Goal: Task Accomplishment & Management: Contribute content

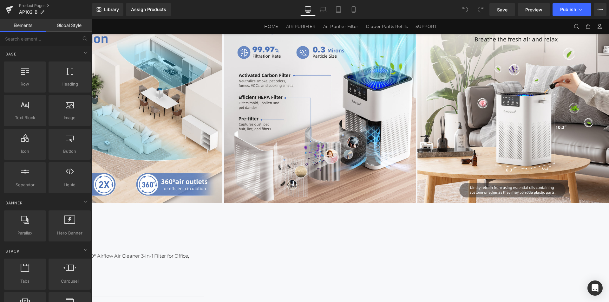
scroll to position [61, 0]
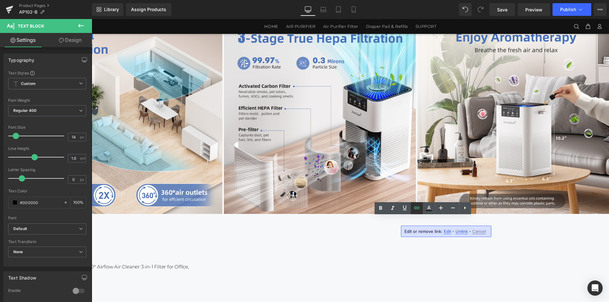
click at [417, 209] on icon at bounding box center [417, 208] width 8 height 8
click at [420, 234] on input "[URL][DOMAIN_NAME][DATE]" at bounding box center [393, 234] width 98 height 16
paste input "_User_Manual.pdf?v=175989492"
click at [450, 235] on icon "button" at bounding box center [449, 234] width 8 height 8
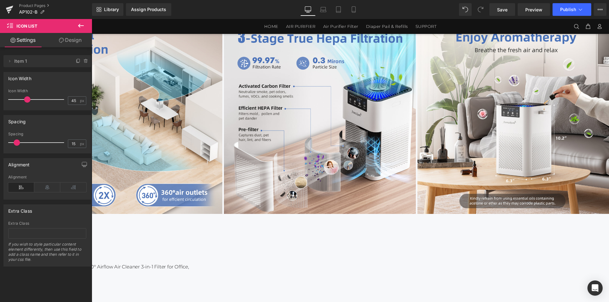
click at [92, 19] on span "Text Block" at bounding box center [92, 19] width 0 height 0
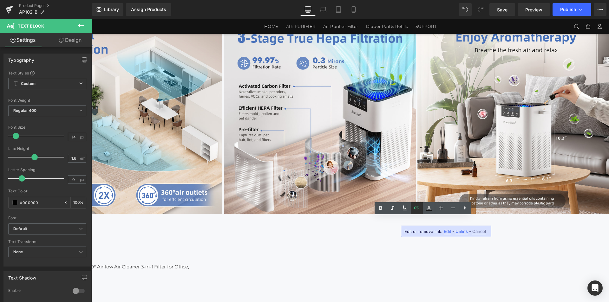
click at [416, 210] on icon at bounding box center [417, 208] width 8 height 8
type input "[URL][DOMAIN_NAME]"
drag, startPoint x: 493, startPoint y: 251, endPoint x: 475, endPoint y: 237, distance: 22.6
click at [413, 236] on input "[URL][DOMAIN_NAME]" at bounding box center [393, 234] width 98 height 16
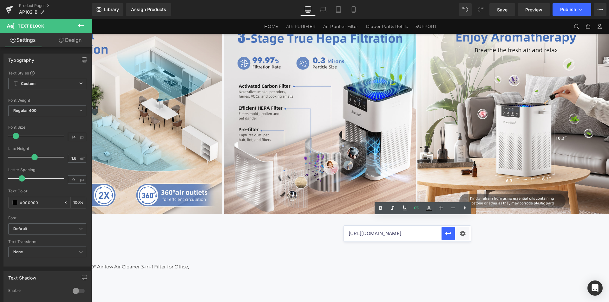
drag, startPoint x: 499, startPoint y: 254, endPoint x: 474, endPoint y: 235, distance: 31.3
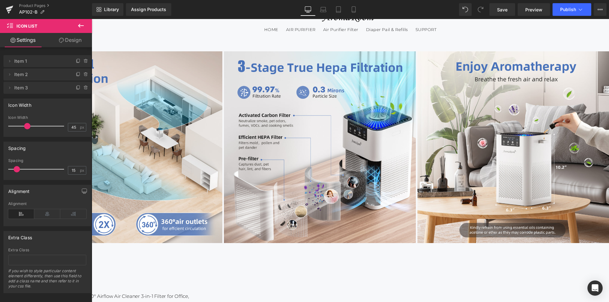
scroll to position [0, 0]
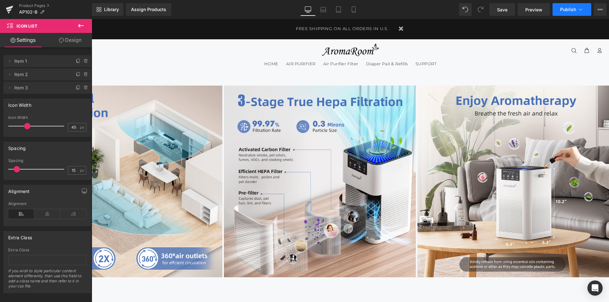
click at [565, 15] on button "Publish" at bounding box center [572, 9] width 39 height 13
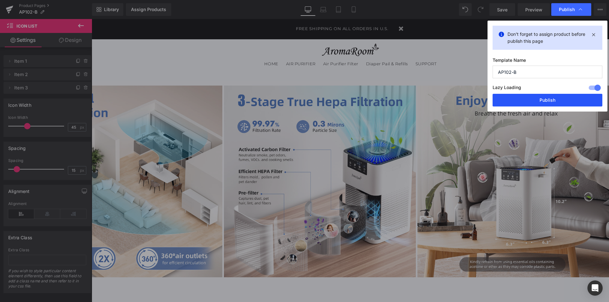
click at [526, 104] on button "Publish" at bounding box center [548, 100] width 110 height 13
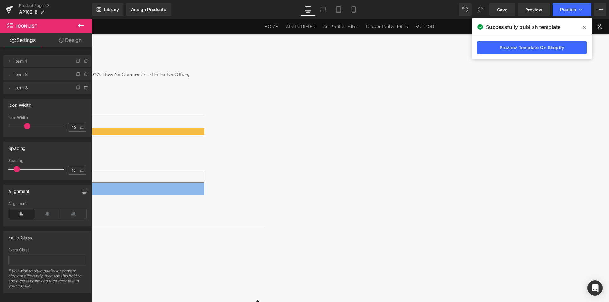
scroll to position [252, 0]
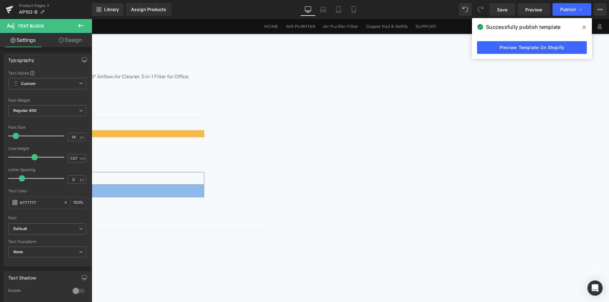
drag, startPoint x: 370, startPoint y: 118, endPoint x: 543, endPoint y: 214, distance: 198.0
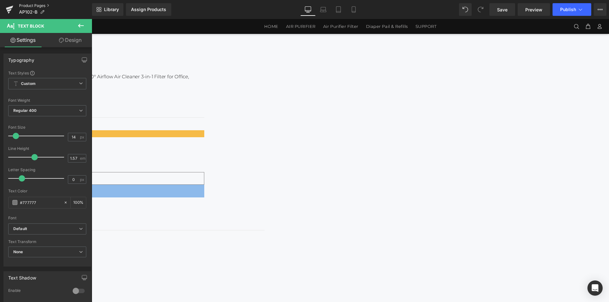
click at [41, 5] on link "Product Pages" at bounding box center [55, 5] width 73 height 5
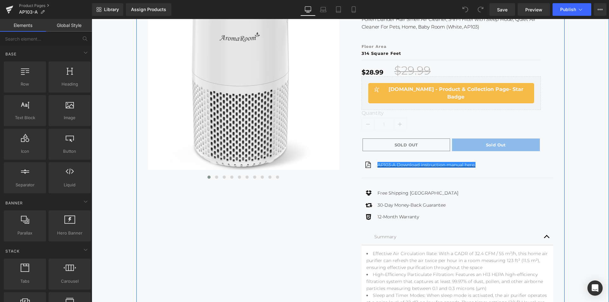
scroll to position [125, 0]
click at [411, 161] on span "Text Block" at bounding box center [421, 165] width 21 height 8
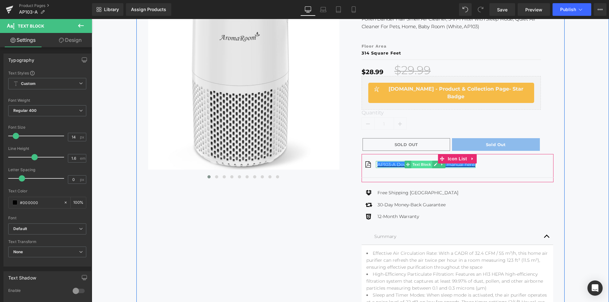
click at [411, 161] on span "Text Block" at bounding box center [421, 165] width 21 height 8
click at [387, 162] on link "AP103-A Download instruction manual here." at bounding box center [427, 165] width 98 height 6
click at [378, 162] on link "AP103-A Download instruction manual here." at bounding box center [427, 165] width 98 height 6
click at [434, 163] on icon at bounding box center [435, 165] width 3 height 4
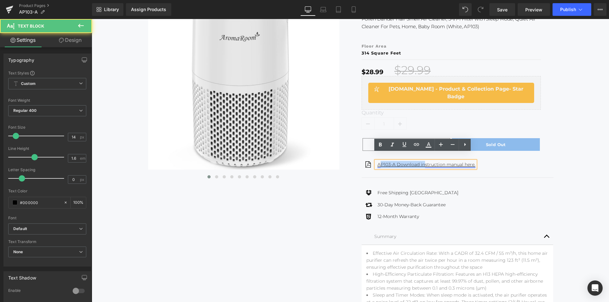
drag, startPoint x: 377, startPoint y: 155, endPoint x: 421, endPoint y: 155, distance: 44.4
click at [421, 162] on link "AP103-A Download instruction manual here." at bounding box center [427, 165] width 98 height 6
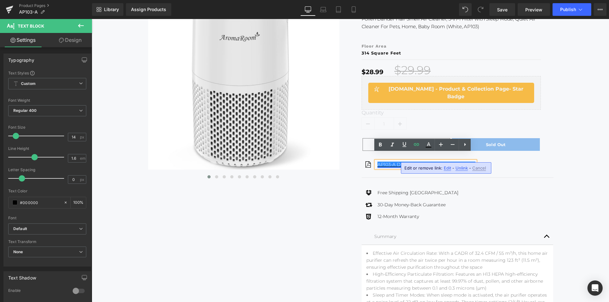
click at [378, 162] on link "AP103-A Download instruction manual here." at bounding box center [427, 165] width 98 height 6
drag, startPoint x: 375, startPoint y: 156, endPoint x: 474, endPoint y: 155, distance: 99.0
click at [474, 161] on div "Icon AP103-A Download instruction manual here. Text Block" at bounding box center [458, 167] width 192 height 12
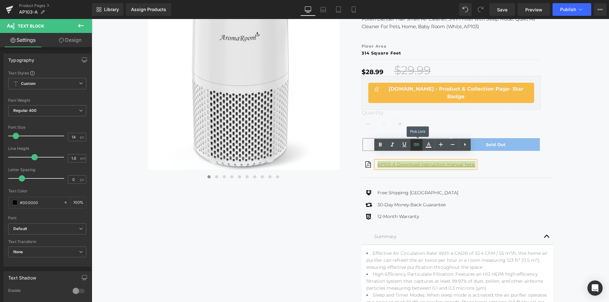
click at [416, 145] on icon at bounding box center [416, 144] width 5 height 3
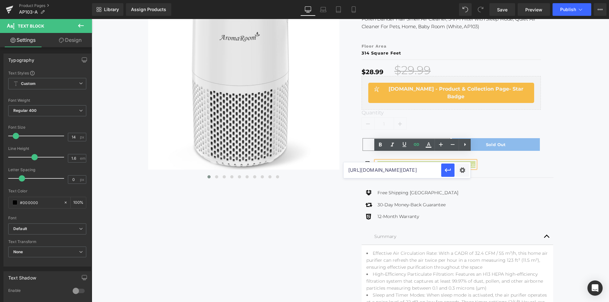
click at [407, 167] on input "[URL][DOMAIN_NAME][DATE]" at bounding box center [393, 170] width 98 height 16
paste input "3-A_User_Manual.pdf?v=1759894929"
drag, startPoint x: 509, startPoint y: 192, endPoint x: 475, endPoint y: 174, distance: 38.9
type input "https://cdn.shopify.com/s/files/1/0505/5922/1925/files/AP103-A_User_Manual.pdf?…"
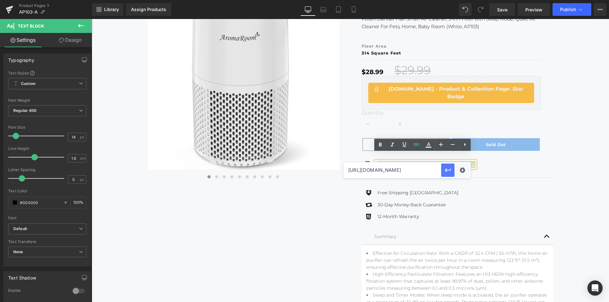
scroll to position [0, 0]
click at [447, 170] on icon "button" at bounding box center [448, 171] width 6 height 4
click at [417, 145] on icon at bounding box center [416, 144] width 5 height 3
click at [412, 173] on input "text" at bounding box center [393, 170] width 98 height 16
paste input "https://cdn.shopify.com/s/files/1/0505/5922/1925/files/AP103-A_User_Manual.pdf?…"
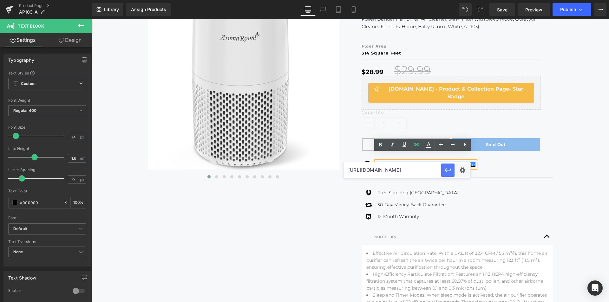
click at [449, 172] on icon "button" at bounding box center [448, 171] width 8 height 8
click at [520, 154] on div "Icon AP103-A Download instruction manual here. Text Block Icon List" at bounding box center [458, 168] width 192 height 28
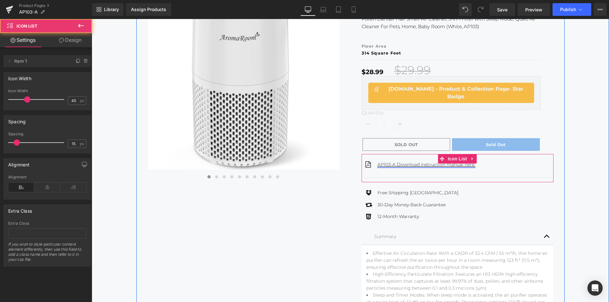
click at [411, 161] on span "Text Block" at bounding box center [421, 165] width 21 height 8
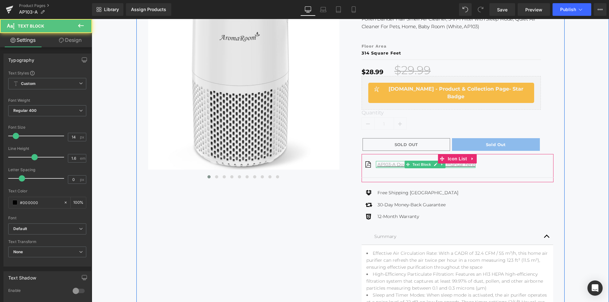
click at [92, 19] on div at bounding box center [92, 19] width 0 height 0
click at [382, 162] on link "AP103-A Download instruction manual here." at bounding box center [427, 165] width 98 height 6
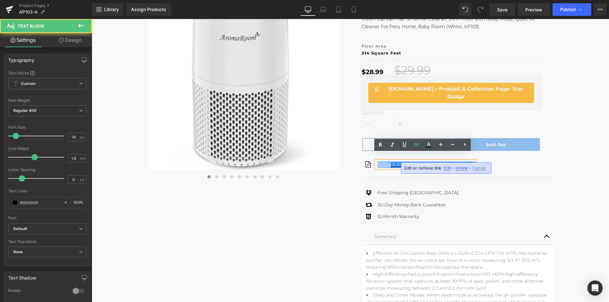
click at [382, 162] on link "AP103-A Download instruction manual here." at bounding box center [427, 165] width 98 height 6
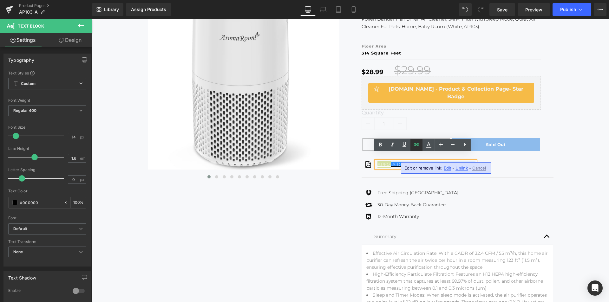
click at [415, 147] on icon at bounding box center [417, 145] width 8 height 8
type input "https://cdn.shopify.com/s/files/1/0505/5922/1925/files/AP103-A_User_Manual.pdf?…"
drag, startPoint x: 399, startPoint y: 174, endPoint x: 470, endPoint y: 175, distance: 70.8
click at [470, 175] on div "https://cdn.shopify.com/s/files/1/0505/5922/1925/files/AP103-A_User_Manual.pdf?…" at bounding box center [407, 170] width 127 height 16
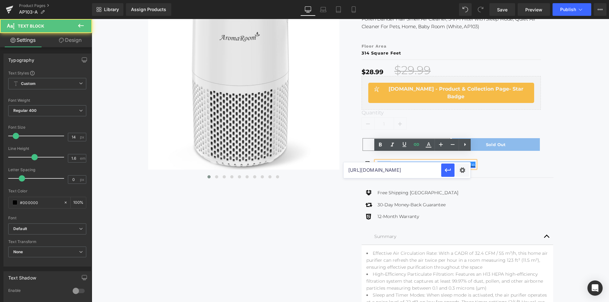
scroll to position [0, 0]
click at [383, 162] on link "AP103-A Download instruction manual here." at bounding box center [427, 165] width 98 height 6
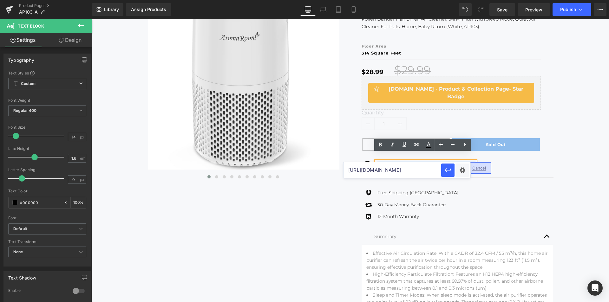
click at [399, 162] on link "AP103-A Download instruction manual here." at bounding box center [427, 165] width 98 height 6
click at [407, 168] on input "https://cdn.shopify.com/s/files/1/0505/5922/1925/files/AP103-A_User_Manual.pdf?…" at bounding box center [393, 170] width 98 height 16
drag, startPoint x: 399, startPoint y: 169, endPoint x: 471, endPoint y: 170, distance: 71.7
click at [471, 0] on div "Text Color Highlight Color #333333 Edit or remove link: Edit - Unlink - Cancel …" at bounding box center [304, 0] width 609 height 0
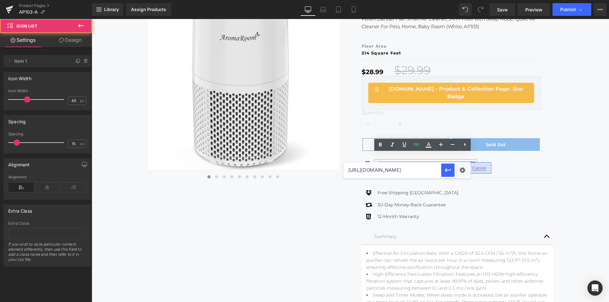
click at [539, 166] on div "Icon AP103-A Download instruction manual here. Text Block Icon List" at bounding box center [458, 168] width 192 height 28
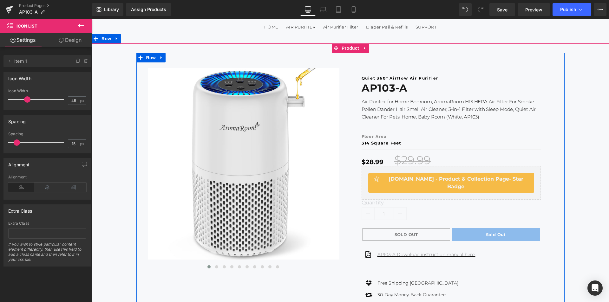
scroll to position [30, 0]
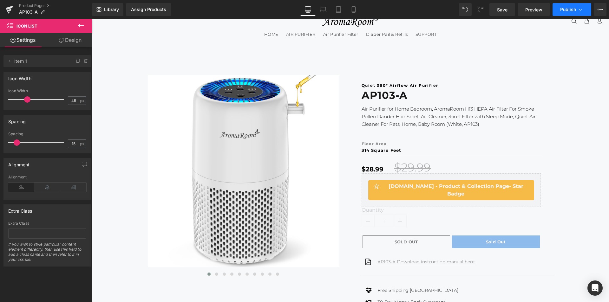
click at [570, 8] on span "Publish" at bounding box center [568, 9] width 16 height 5
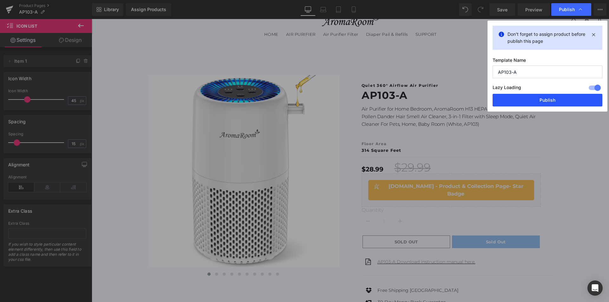
click at [538, 102] on button "Publish" at bounding box center [548, 100] width 110 height 13
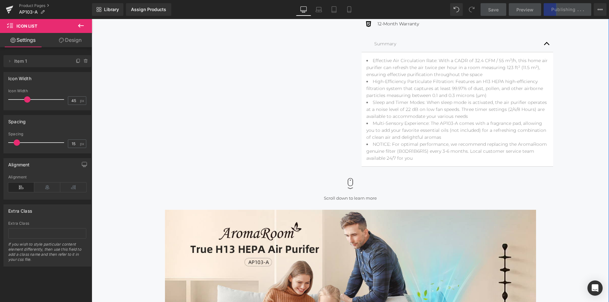
scroll to position [281, 0]
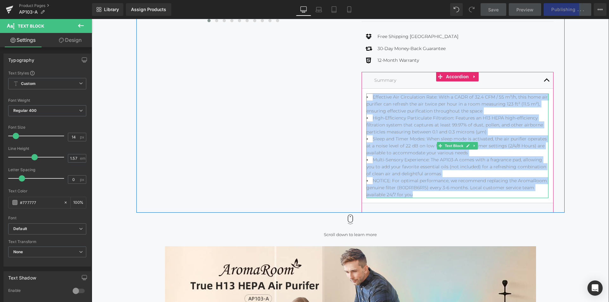
drag, startPoint x: 408, startPoint y: 179, endPoint x: 370, endPoint y: 88, distance: 99.0
click at [370, 94] on ul "Effective Air Circulation Rate: With a CADR of 32.4 CFM / 55 m³/h, this home ai…" at bounding box center [458, 146] width 182 height 105
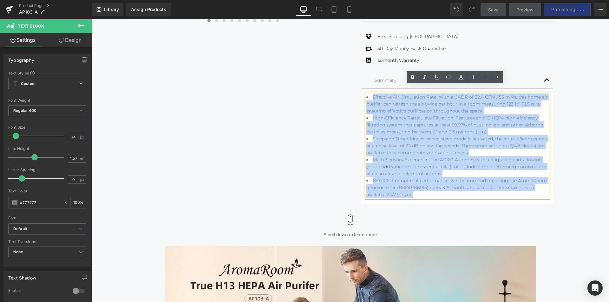
copy ul "Effective Air Circulation Rate: With a CADR of 32.4 CFM / 55 m³/h, this home ai…"
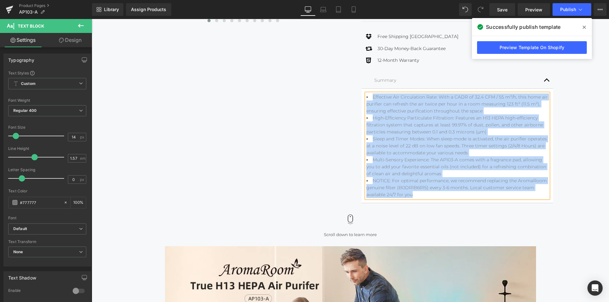
click at [92, 19] on div at bounding box center [92, 19] width 0 height 0
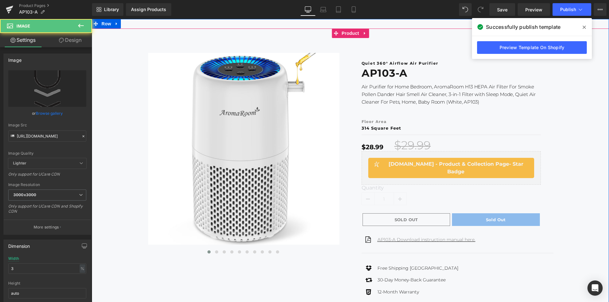
scroll to position [2, 0]
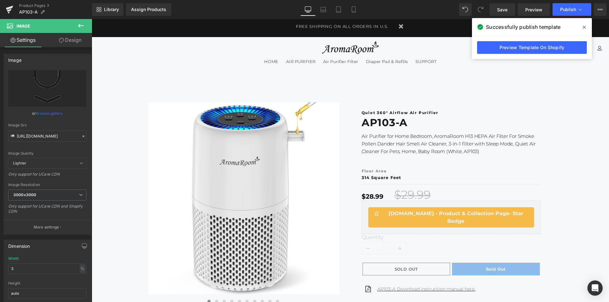
click at [584, 26] on icon at bounding box center [584, 27] width 3 height 5
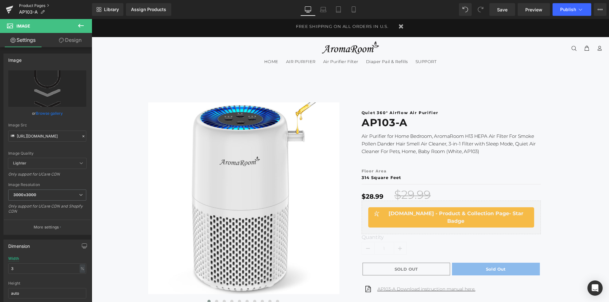
click at [29, 5] on link "Product Pages" at bounding box center [55, 5] width 73 height 5
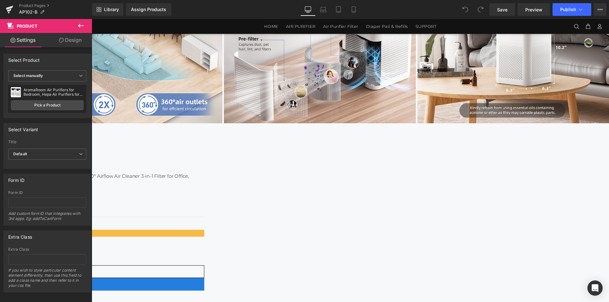
scroll to position [283, 0]
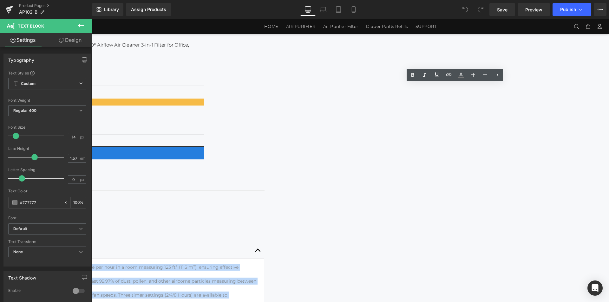
drag, startPoint x: 544, startPoint y: 179, endPoint x: 357, endPoint y: 87, distance: 208.1
click at [265, 87] on div "Quiet 360° Airflow Air Purifier Text Block AP102-B Heading AromaRoom Air Purifi…" at bounding box center [50, 173] width 428 height 335
click at [260, 278] on li "High-Efficiency Particulate Filtration: Features an H13 HEPA high-efficiency fi…" at bounding box center [50, 285] width 419 height 14
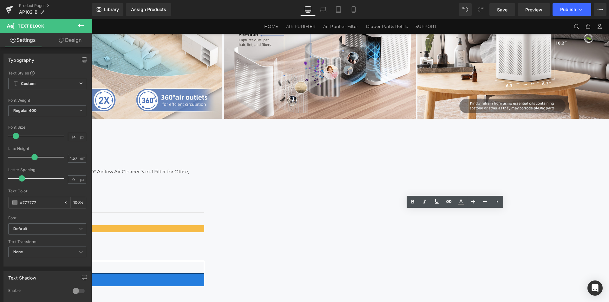
scroll to position [220, 0]
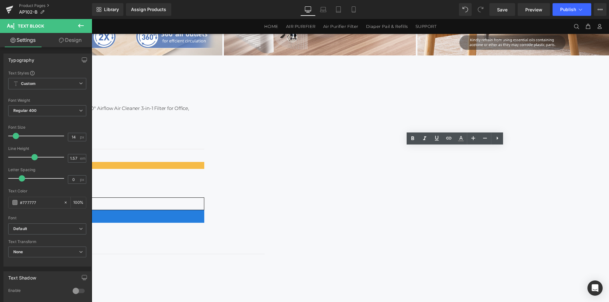
drag, startPoint x: 545, startPoint y: 241, endPoint x: 362, endPoint y: 151, distance: 203.5
drag, startPoint x: 369, startPoint y: 153, endPoint x: 546, endPoint y: 241, distance: 197.4
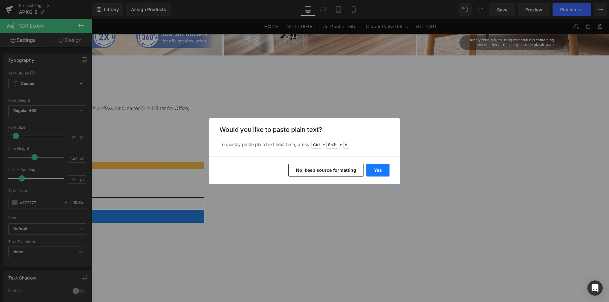
click at [382, 172] on button "Yes" at bounding box center [378, 170] width 23 height 13
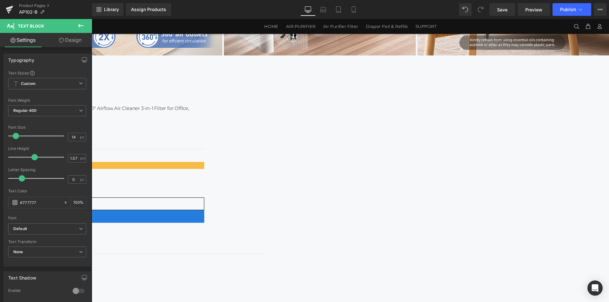
click at [570, 14] on button "Publish" at bounding box center [572, 9] width 39 height 13
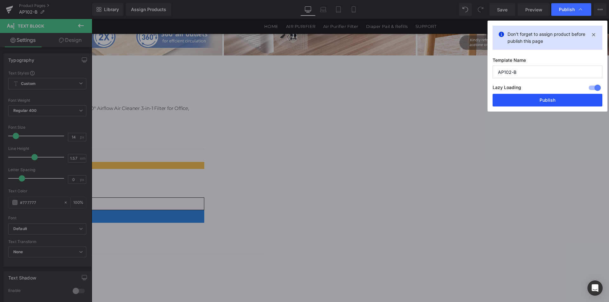
click at [531, 101] on button "Publish" at bounding box center [548, 100] width 110 height 13
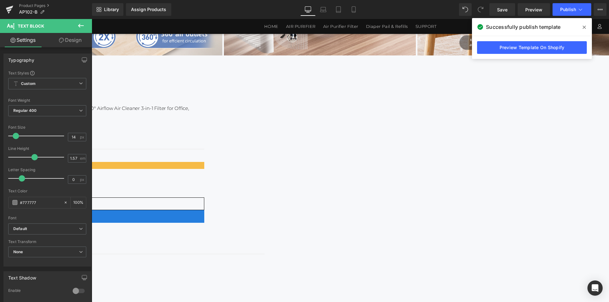
click at [265, 104] on div "Quiet 360° Airflow Air Purifier Text Block AP102-B Heading AromaRoom Air Purifi…" at bounding box center [50, 233] width 428 height 328
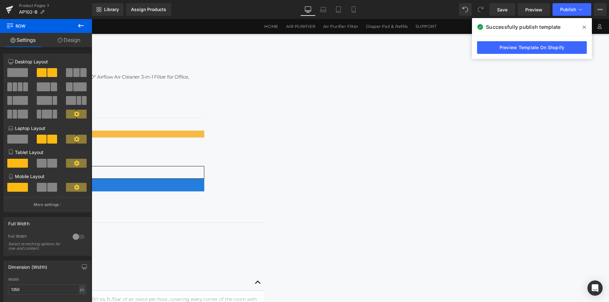
scroll to position [252, 0]
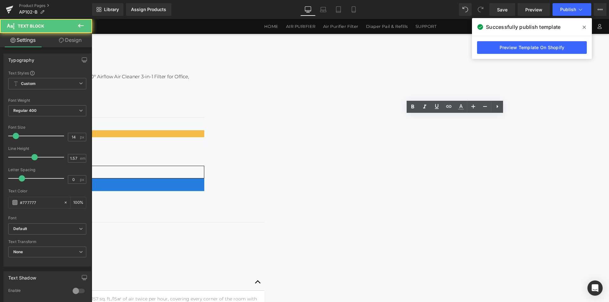
drag, startPoint x: 543, startPoint y: 210, endPoint x: 539, endPoint y: 208, distance: 4.8
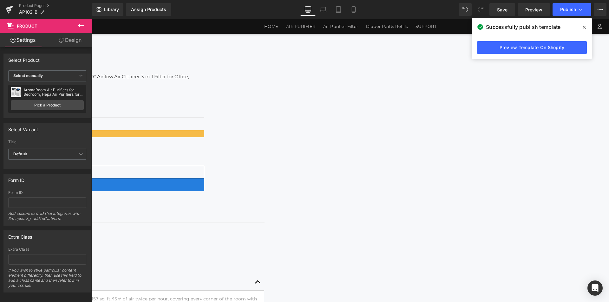
click at [92, 19] on span "Text Block" at bounding box center [92, 19] width 0 height 0
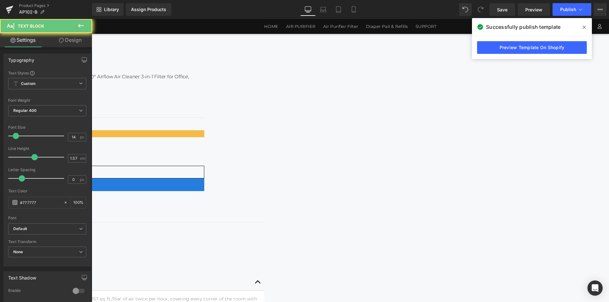
click at [260, 296] on li "High Recirculation Rate: With turbocharging and special air outlet design, Arom…" at bounding box center [50, 303] width 419 height 14
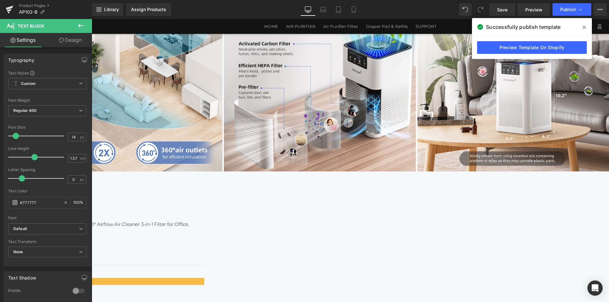
scroll to position [30, 0]
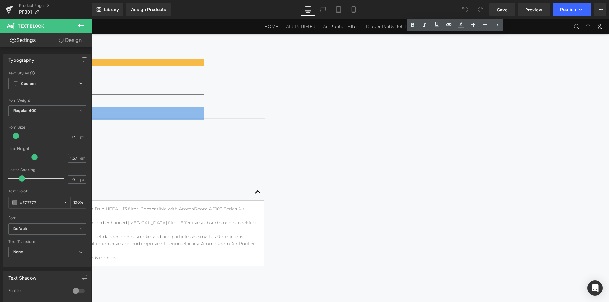
scroll to position [315, 0]
